Goal: Check status: Check status

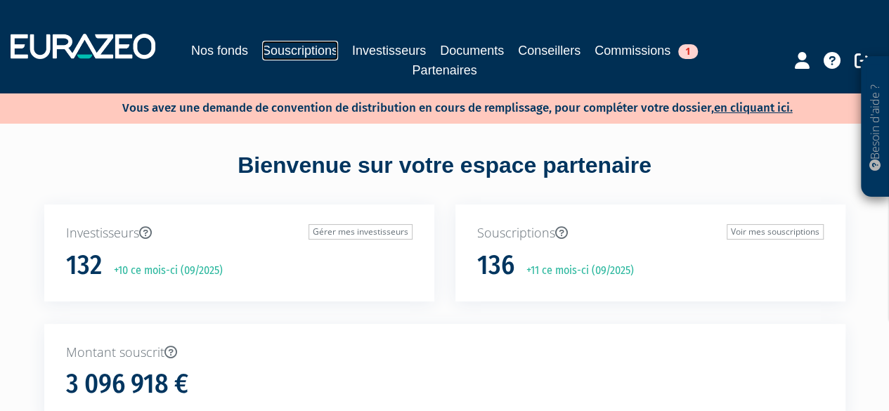
click at [294, 54] on link "Souscriptions" at bounding box center [300, 51] width 76 height 20
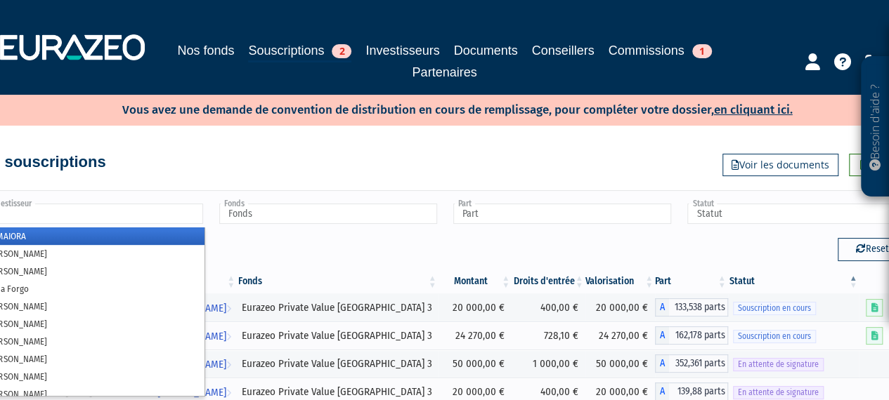
click at [181, 221] on input "text" at bounding box center [94, 214] width 218 height 20
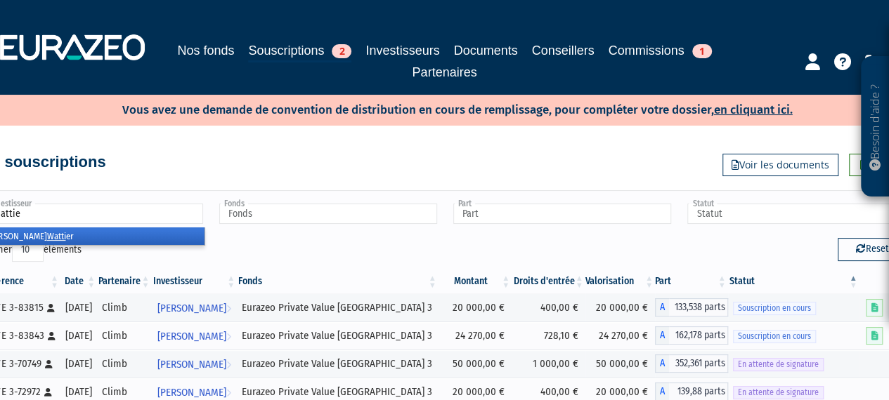
type input "wattier"
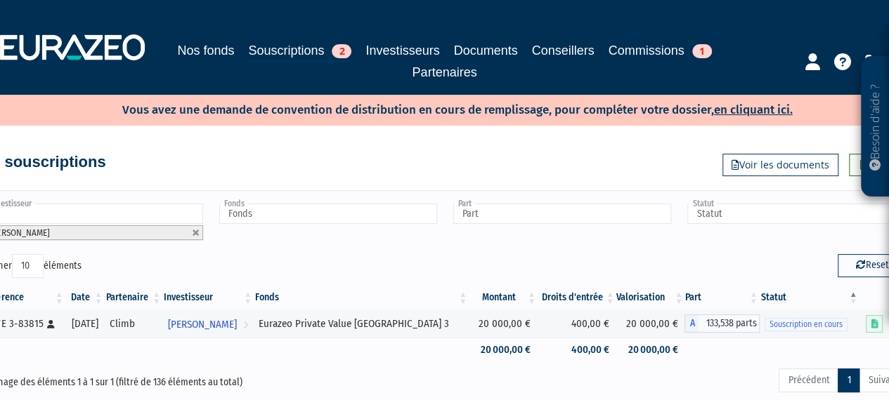
scroll to position [0, 30]
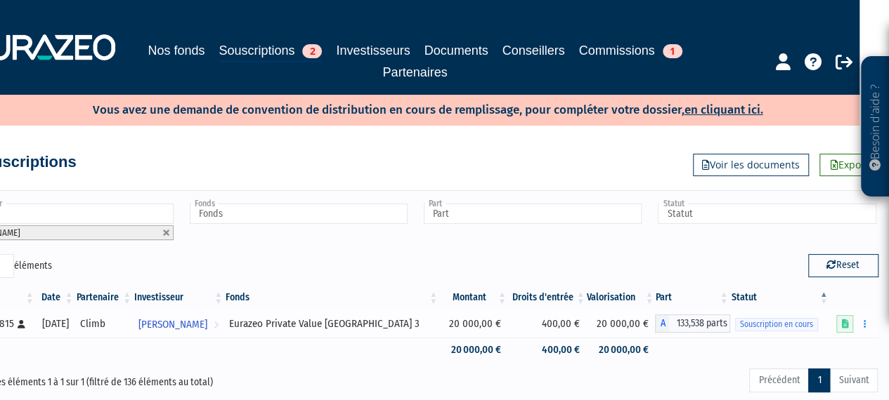
click at [760, 326] on span "Souscription en cours" at bounding box center [776, 324] width 83 height 13
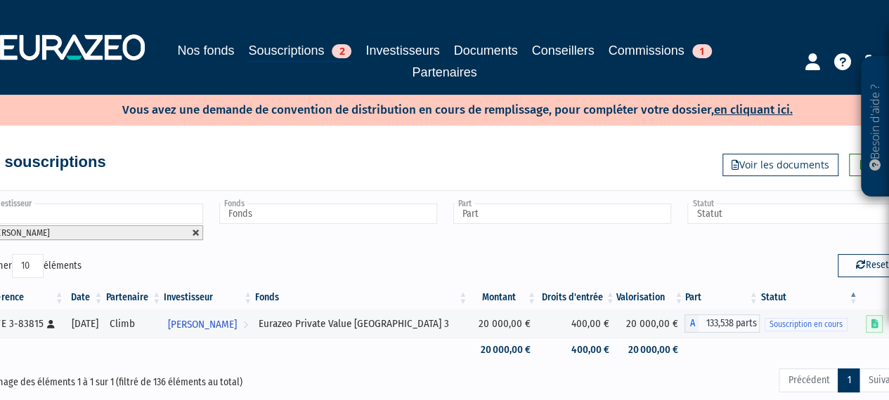
click at [193, 234] on link at bounding box center [196, 233] width 8 height 8
type input "Investisseur"
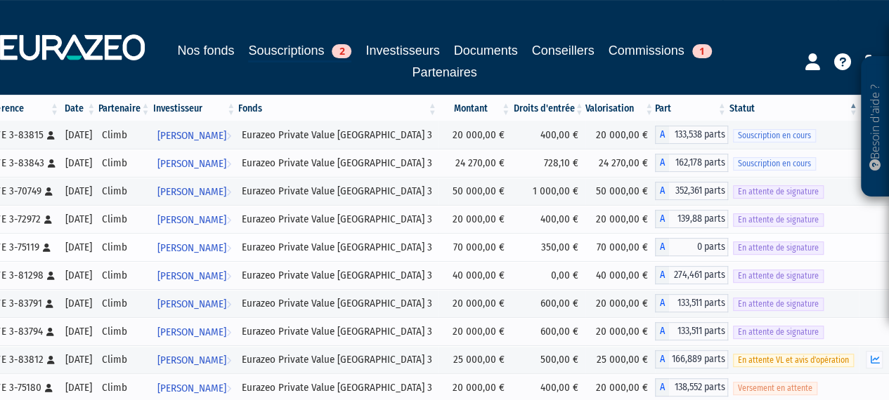
scroll to position [281, 0]
